Goal: Information Seeking & Learning: Learn about a topic

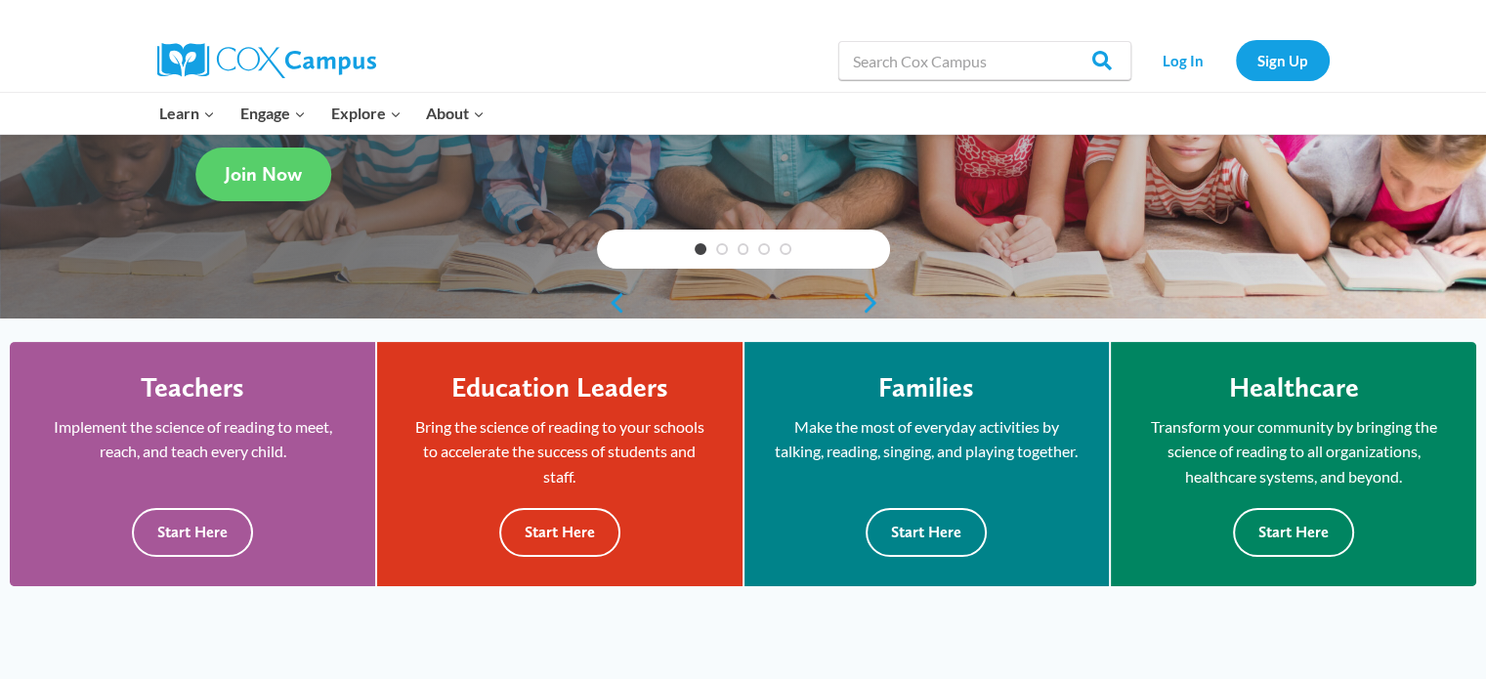
scroll to position [488, 0]
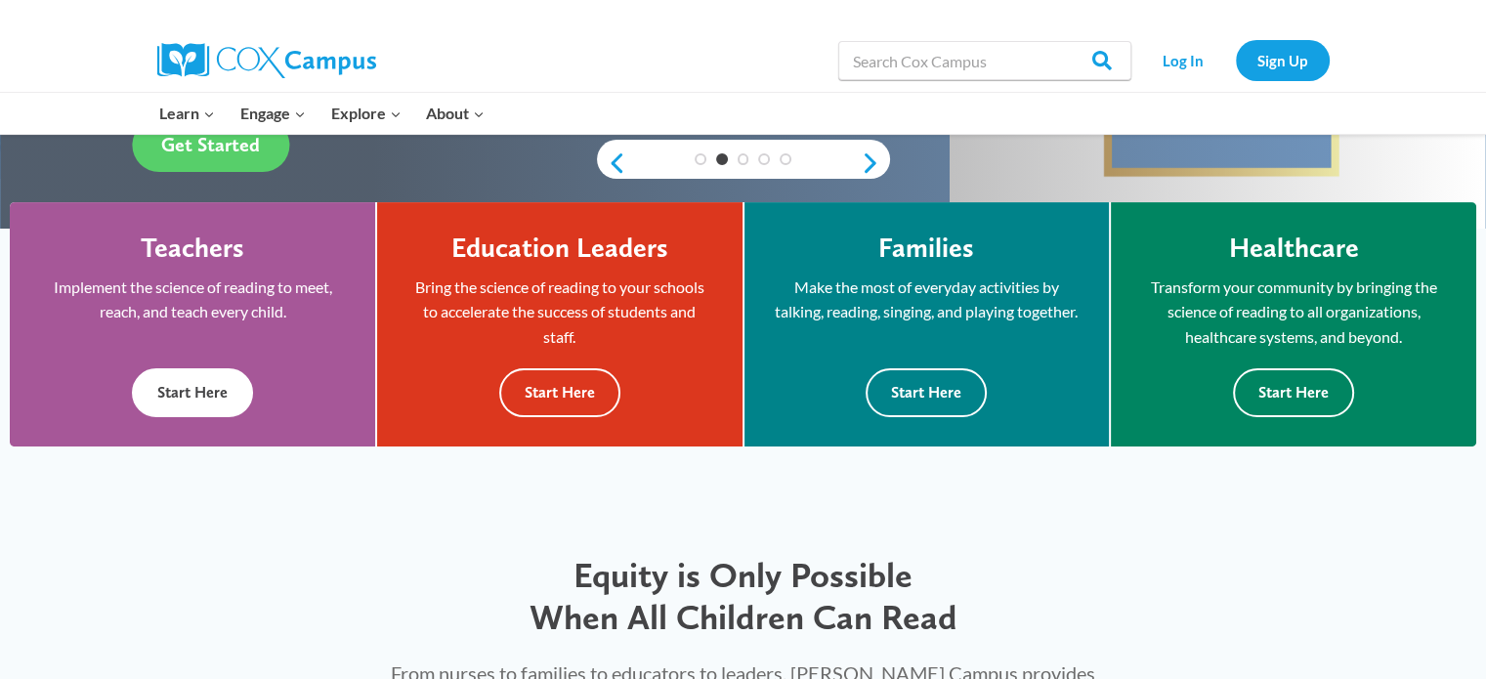
click at [210, 405] on button "Start Here" at bounding box center [192, 392] width 121 height 48
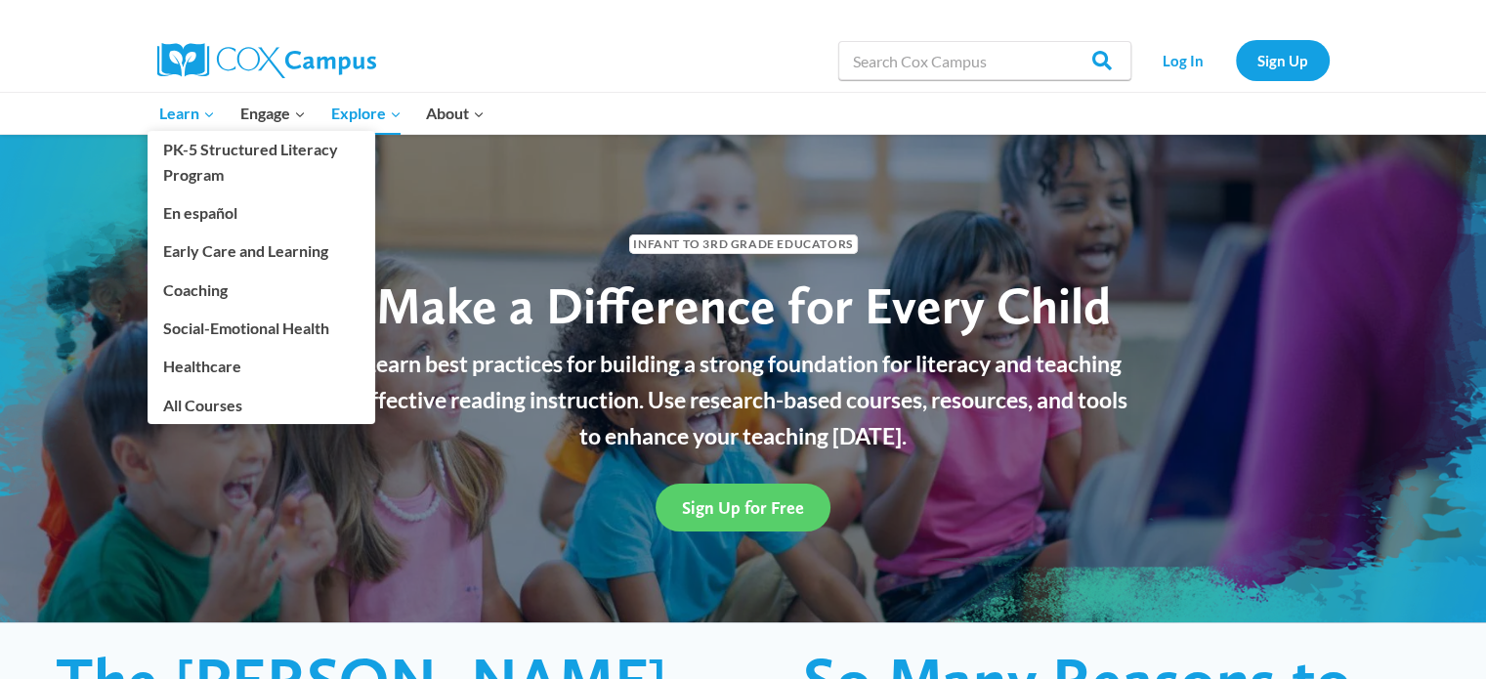
click at [216, 120] on link "Learn Expand" at bounding box center [188, 113] width 81 height 41
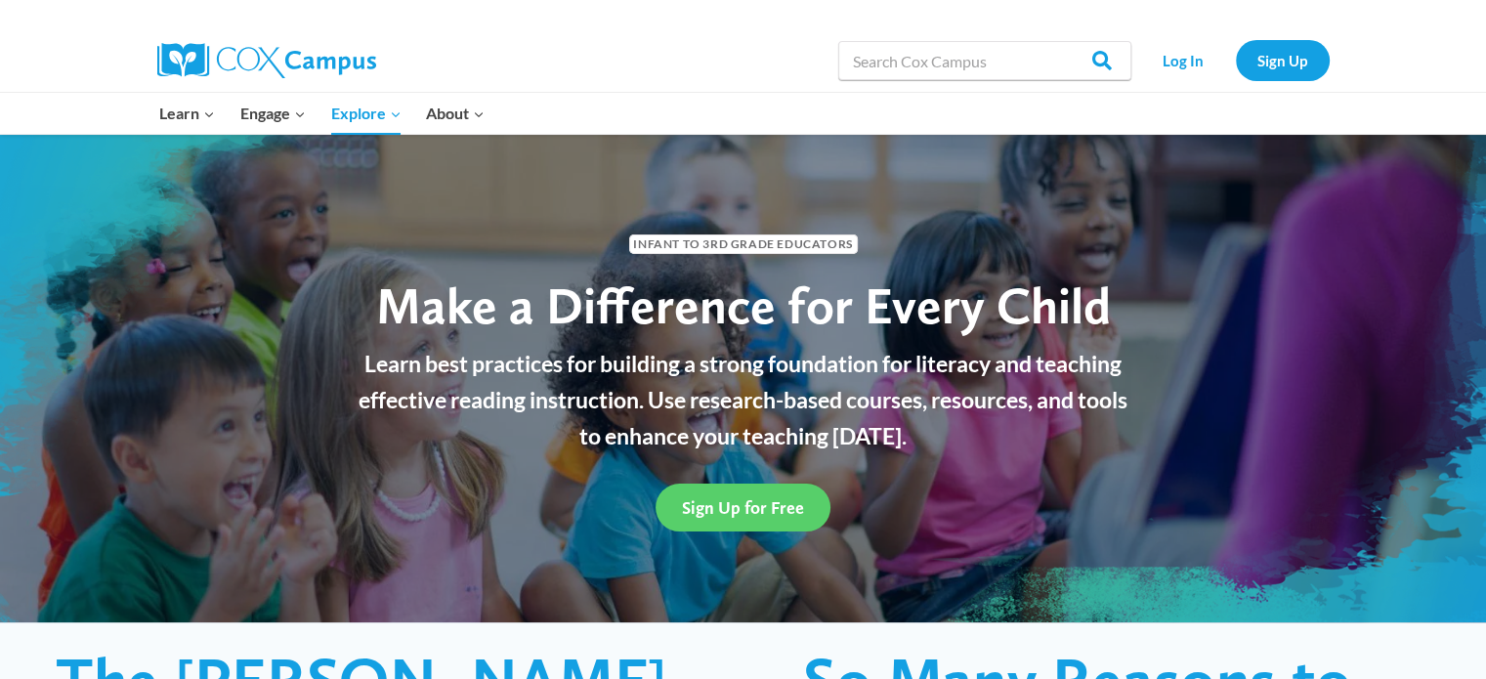
click at [648, 181] on div "Infant to 3rd Grade Educators Make a Difference for Every Child Learn best prac…" at bounding box center [743, 378] width 1486 height 488
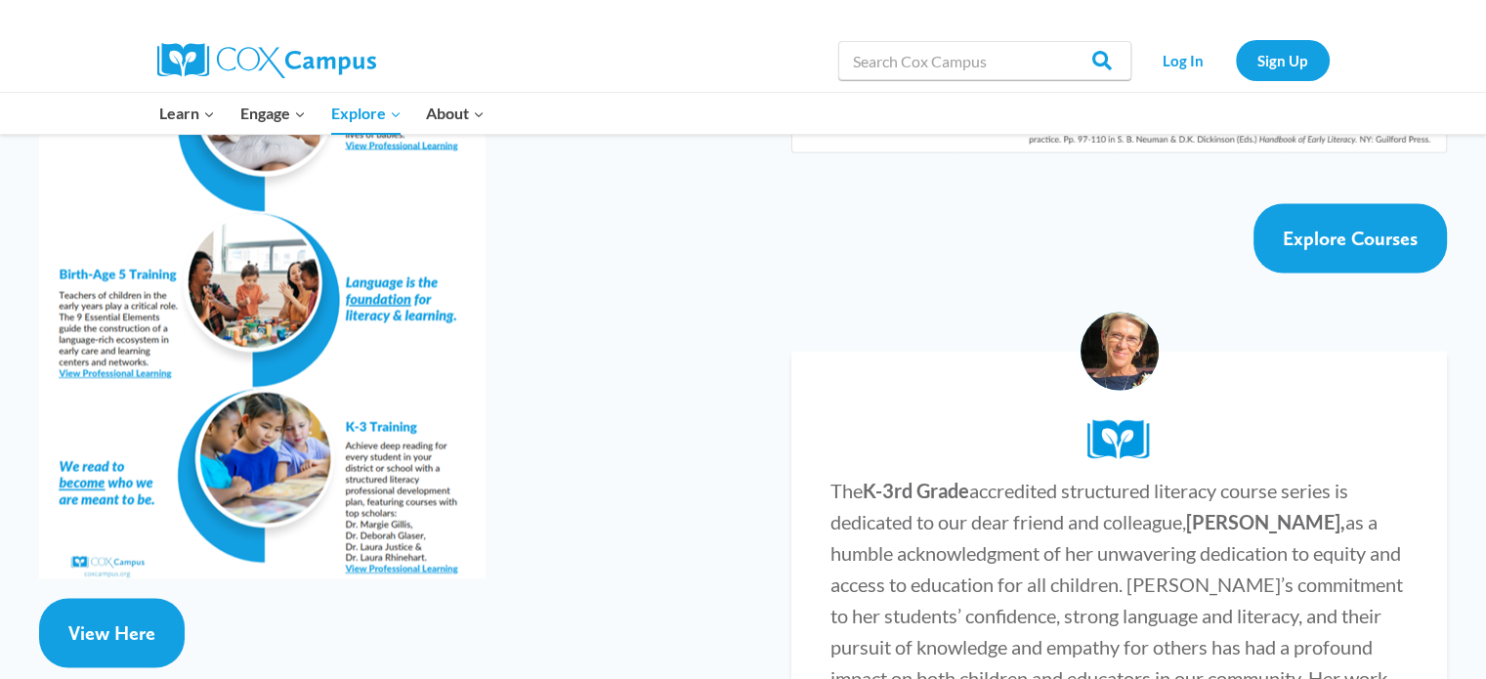
scroll to position [3517, 0]
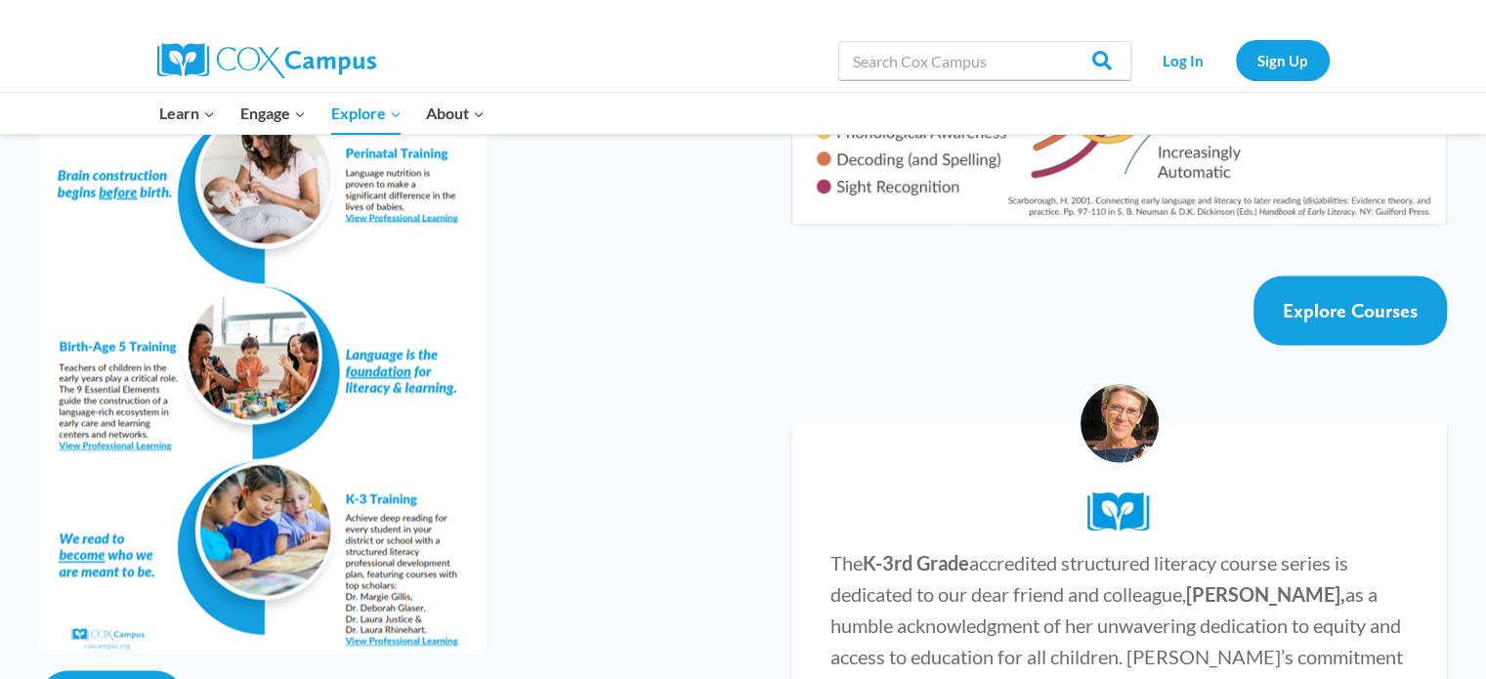
click at [214, 306] on img at bounding box center [262, 337] width 446 height 625
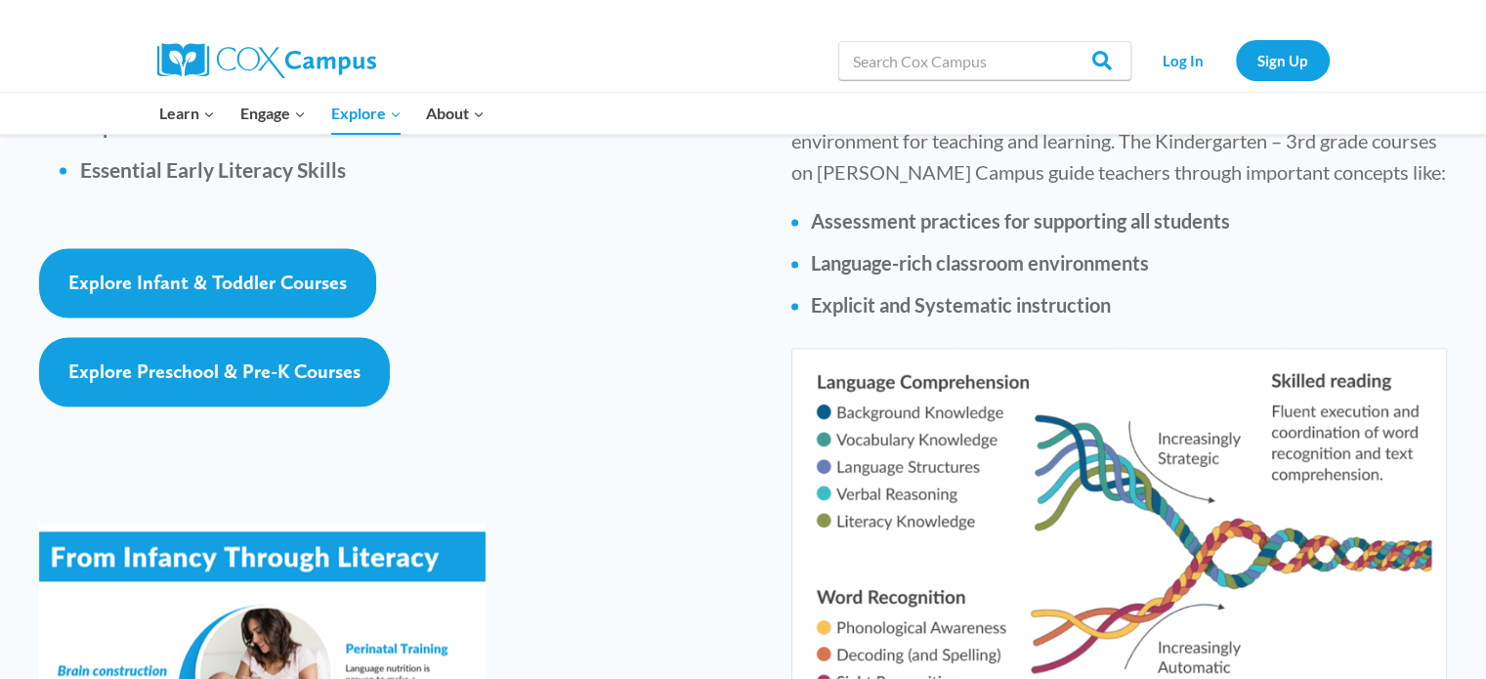
scroll to position [2930, 0]
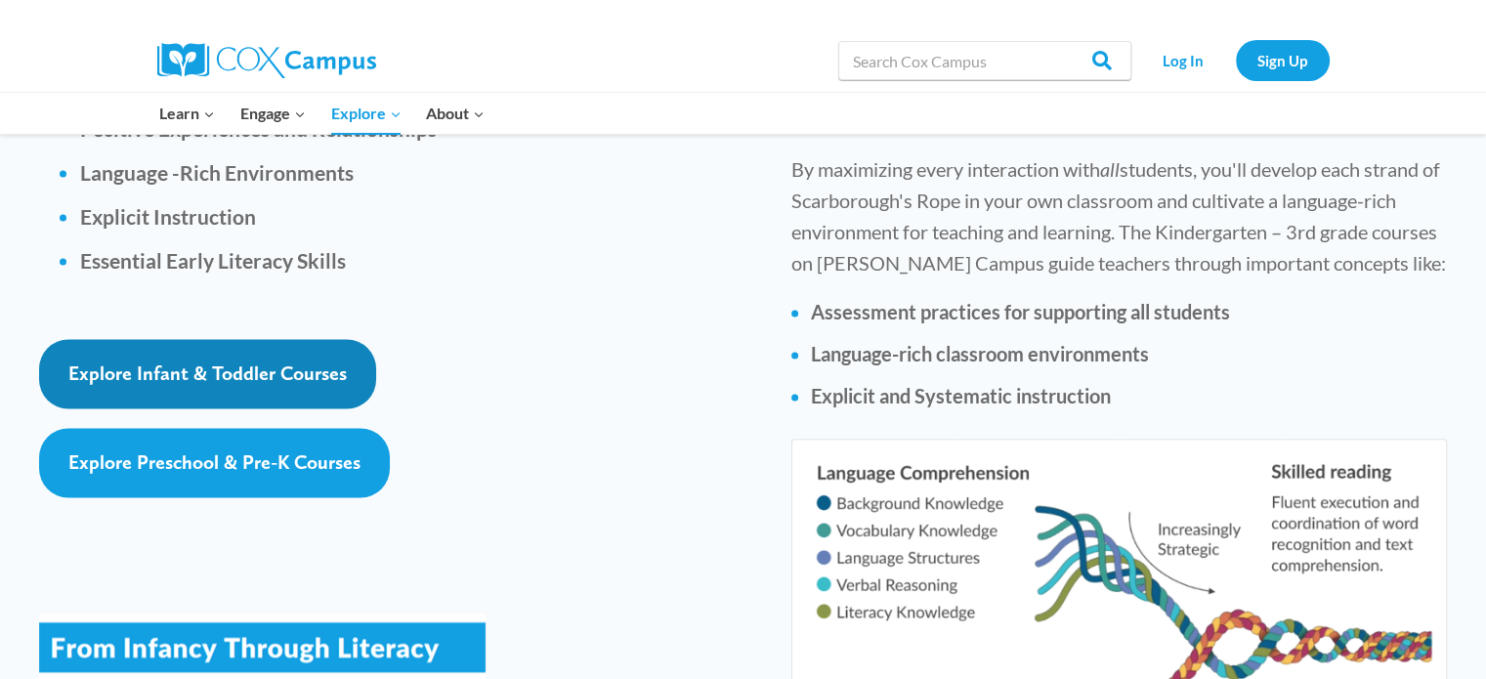
click at [211, 339] on link "Explore Infant & Toddler Courses" at bounding box center [207, 373] width 337 height 69
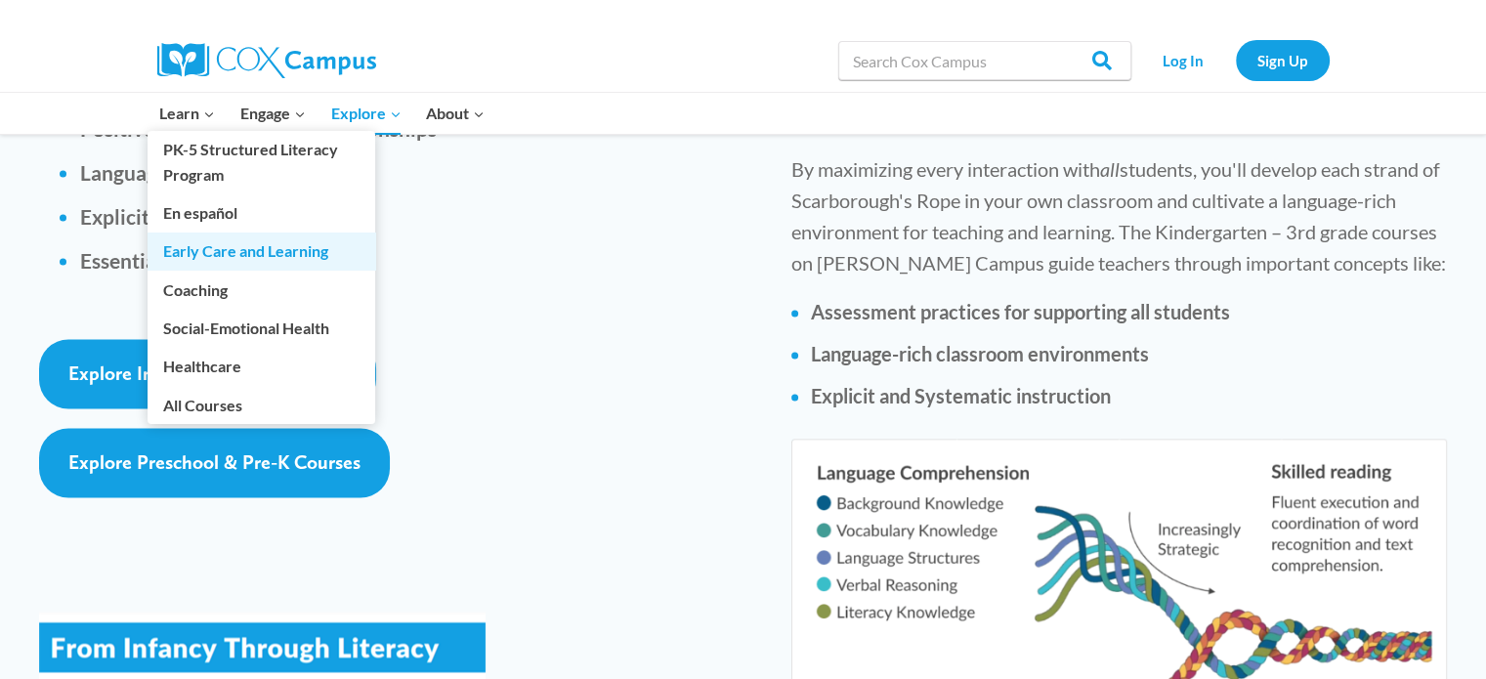
click at [222, 263] on link "Early Care and Learning" at bounding box center [262, 250] width 228 height 37
